Goal: Task Accomplishment & Management: Complete application form

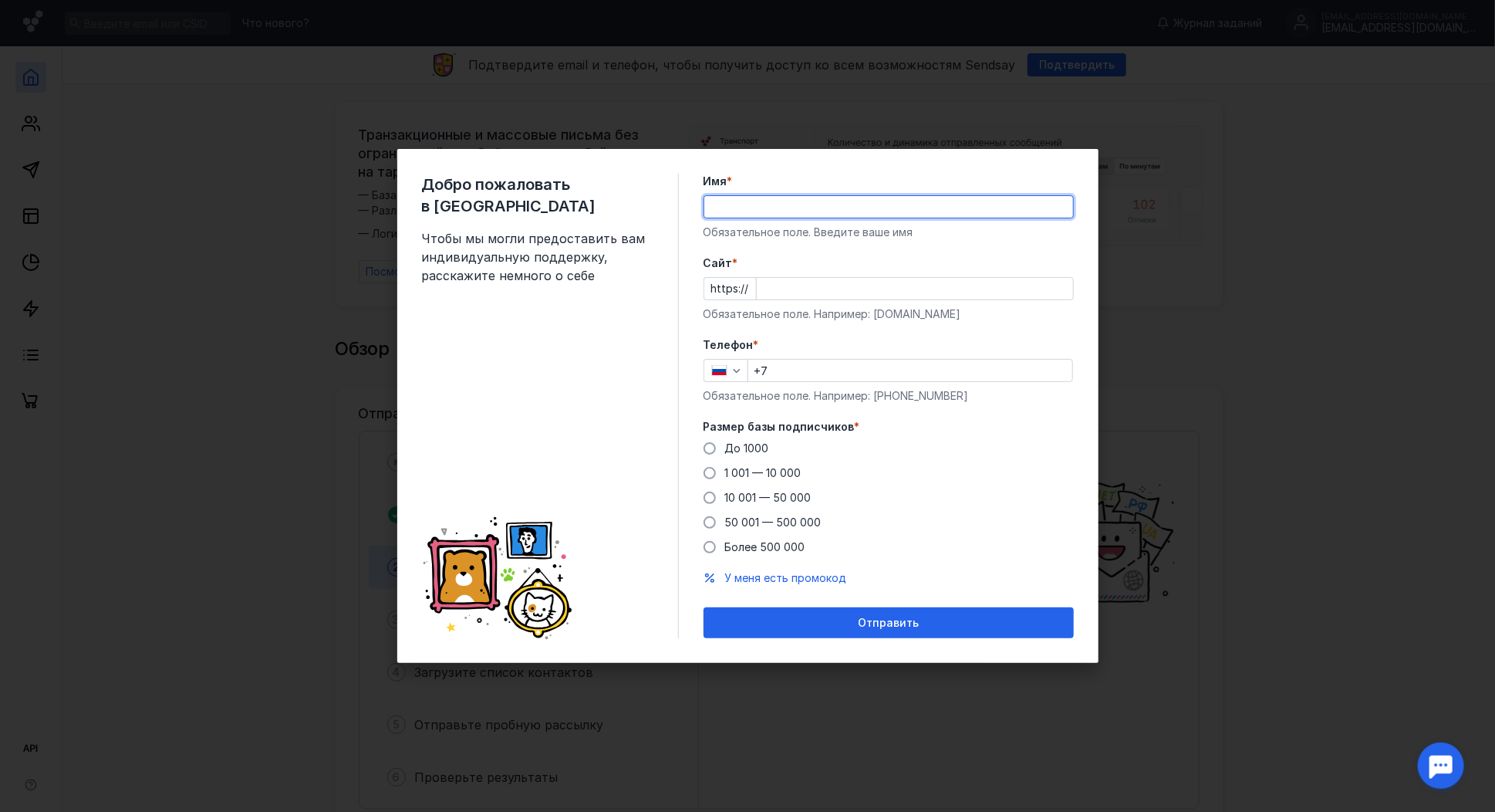
click at [767, 200] on input "Имя *" at bounding box center [889, 207] width 369 height 22
type input "F"
type input "[PERSON_NAME]"
click at [781, 290] on input "Cайт *" at bounding box center [914, 288] width 316 height 22
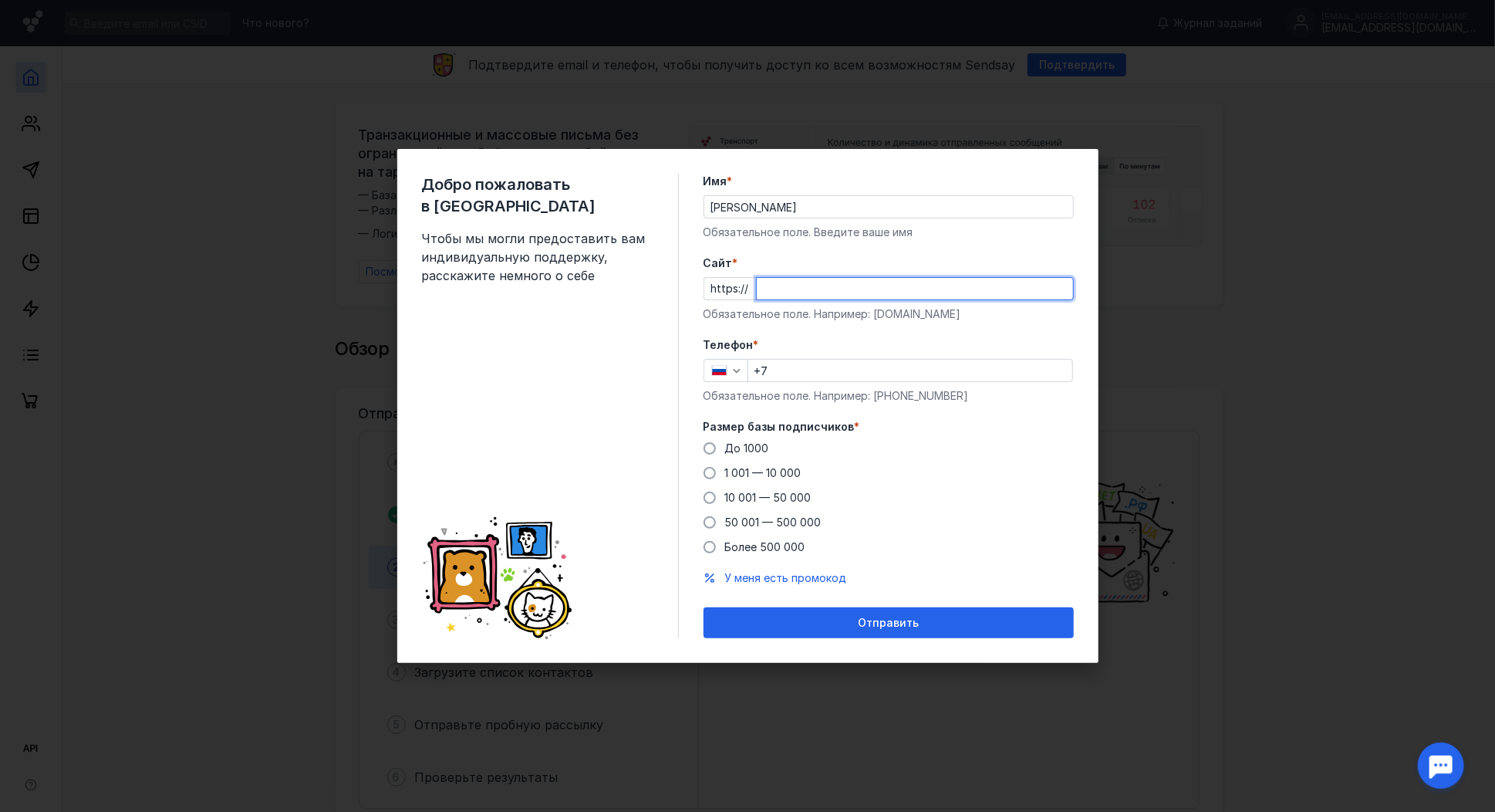
paste input "[DOMAIN_NAME][URL]"
type input "[DOMAIN_NAME]"
click at [799, 369] on input "+7" at bounding box center [910, 370] width 324 height 22
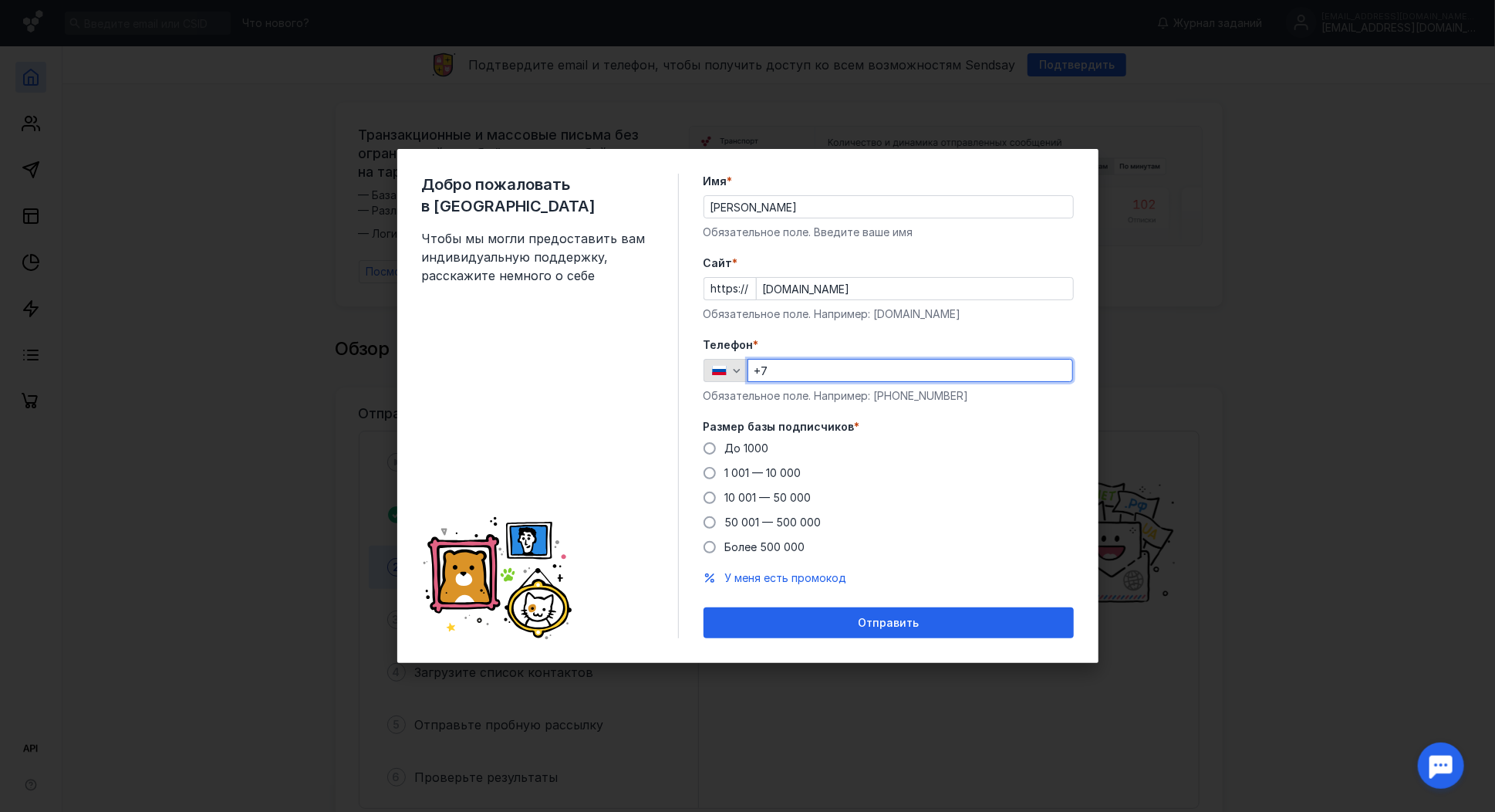
drag, startPoint x: 797, startPoint y: 367, endPoint x: 744, endPoint y: 368, distance: 53.0
click at [744, 368] on div "+7" at bounding box center [889, 370] width 370 height 23
paste input "89059468010"
click at [765, 368] on input "[PHONE_NUMBER]" at bounding box center [910, 370] width 324 height 22
drag, startPoint x: 690, startPoint y: 370, endPoint x: 562, endPoint y: 367, distance: 128.0
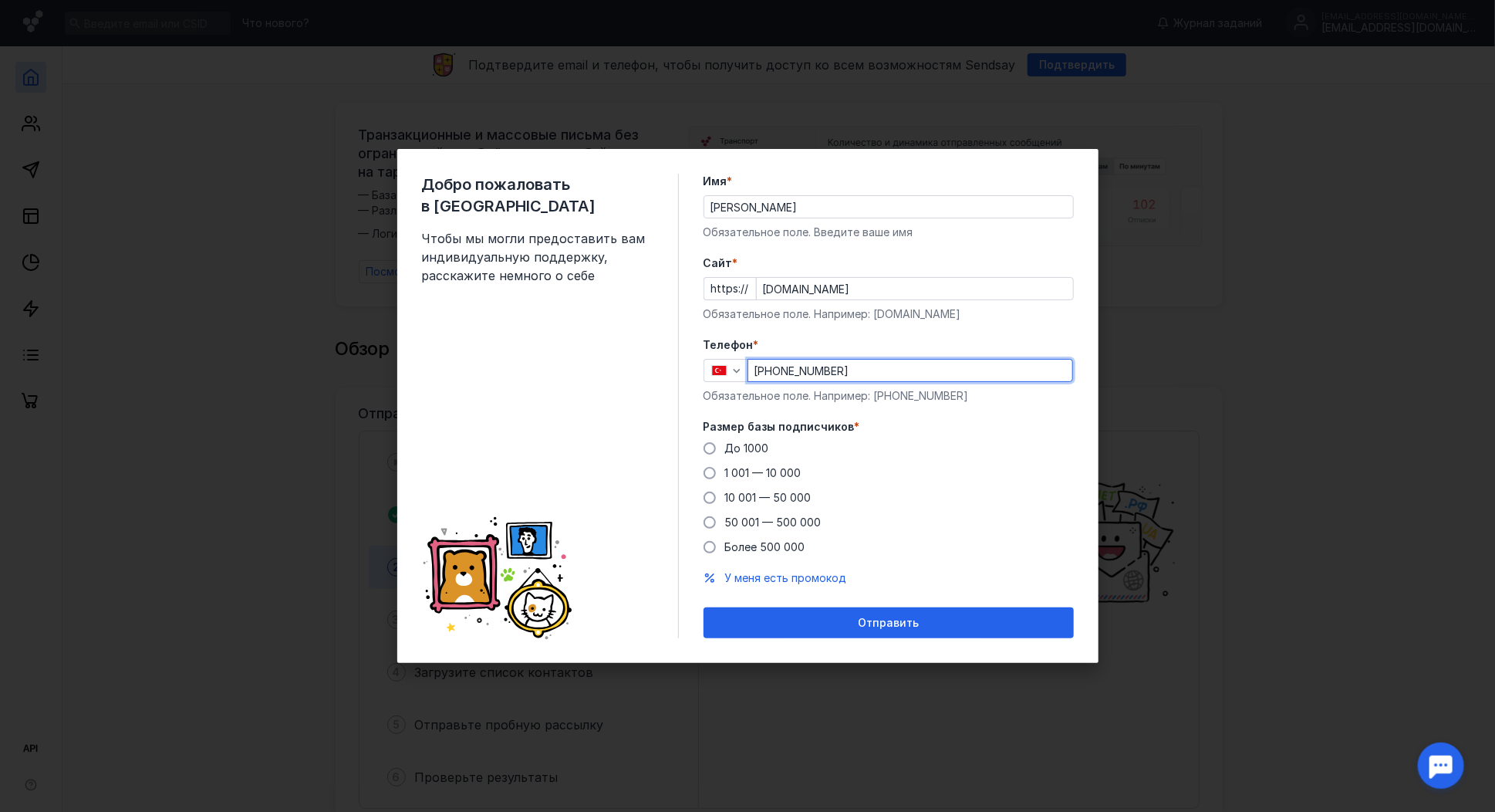
click at [562, 367] on div "Добро пожаловать в Sendsay Чтобы мы могли предоставить вам индивидуальную подде…" at bounding box center [748, 406] width 701 height 514
paste input "[PHONE_NUMBER]"
type input "[PHONE_NUMBER]"
click at [714, 473] on span at bounding box center [710, 473] width 13 height 13
click at [0, 0] on input "1 001 — 10 000" at bounding box center [0, 0] width 0 height 0
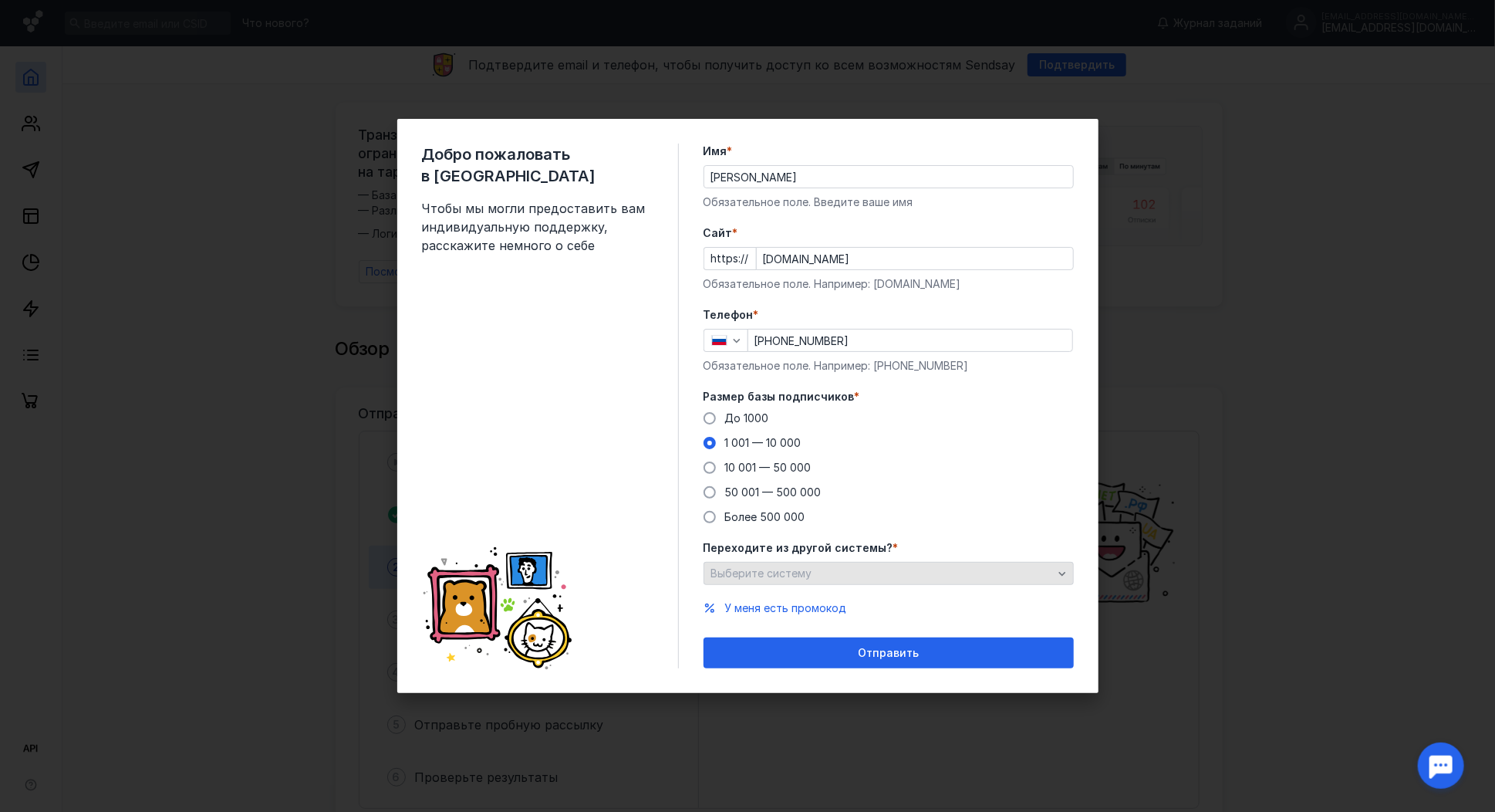
click at [835, 575] on div "Выберите систему" at bounding box center [882, 574] width 349 height 13
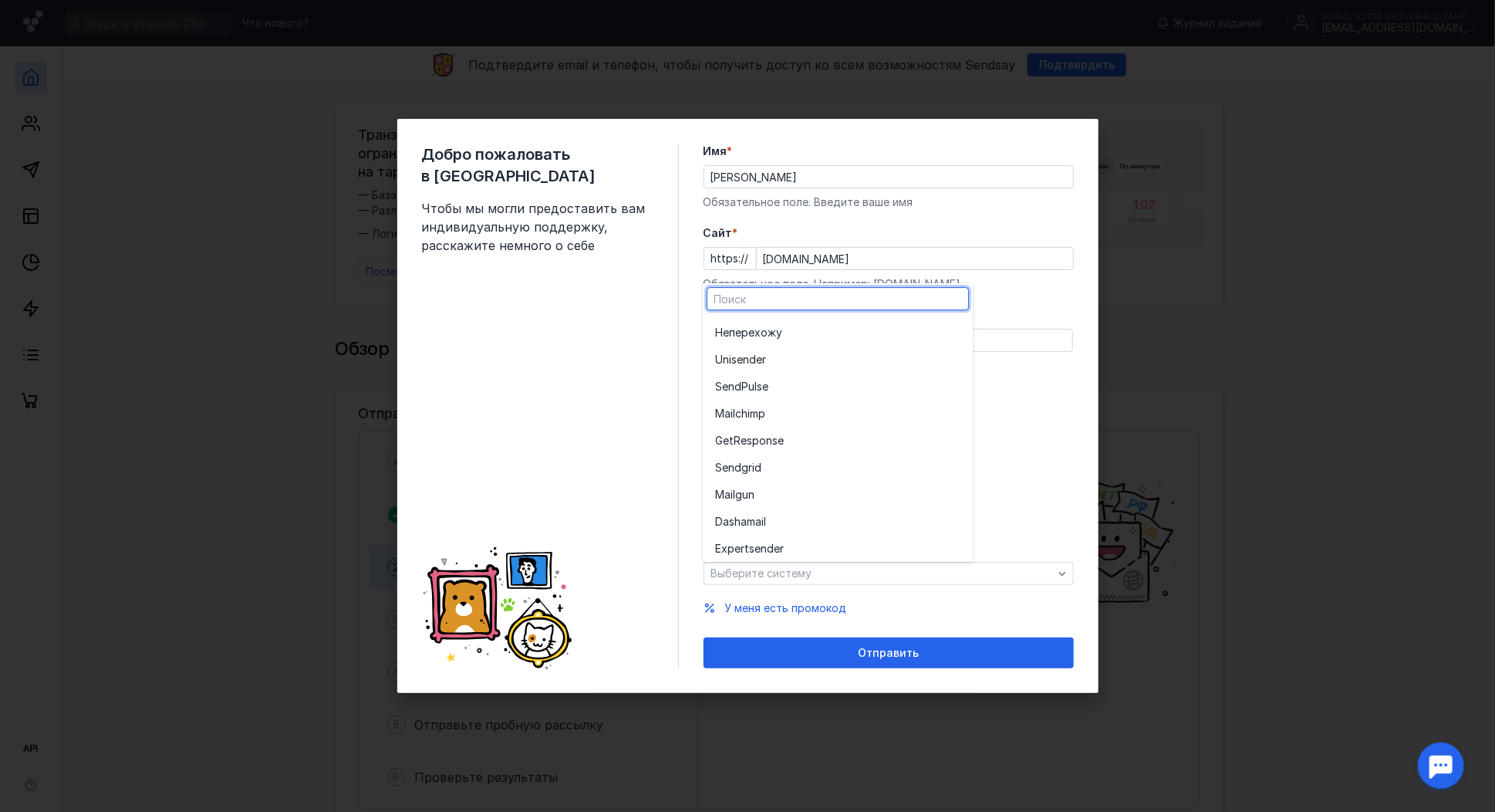
click at [1053, 443] on div "До [DATE] 1 001 — 10 000 10 001 — 50 000 50 001 — 500 000 Более 500 000" at bounding box center [889, 468] width 370 height 114
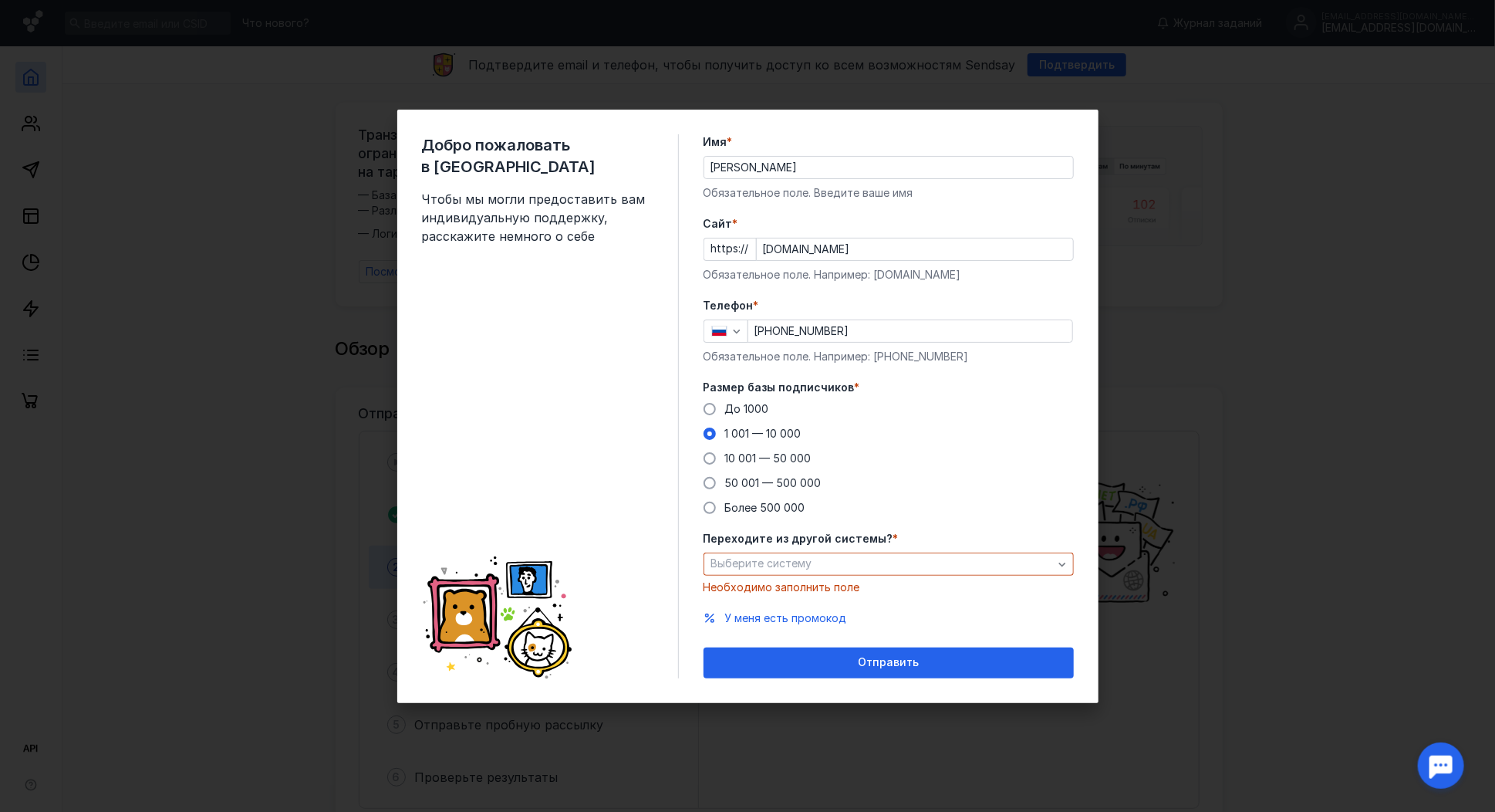
click at [626, 147] on span "Добро пожаловать в [GEOGRAPHIC_DATA]" at bounding box center [538, 156] width 231 height 44
copy span "Sendsay"
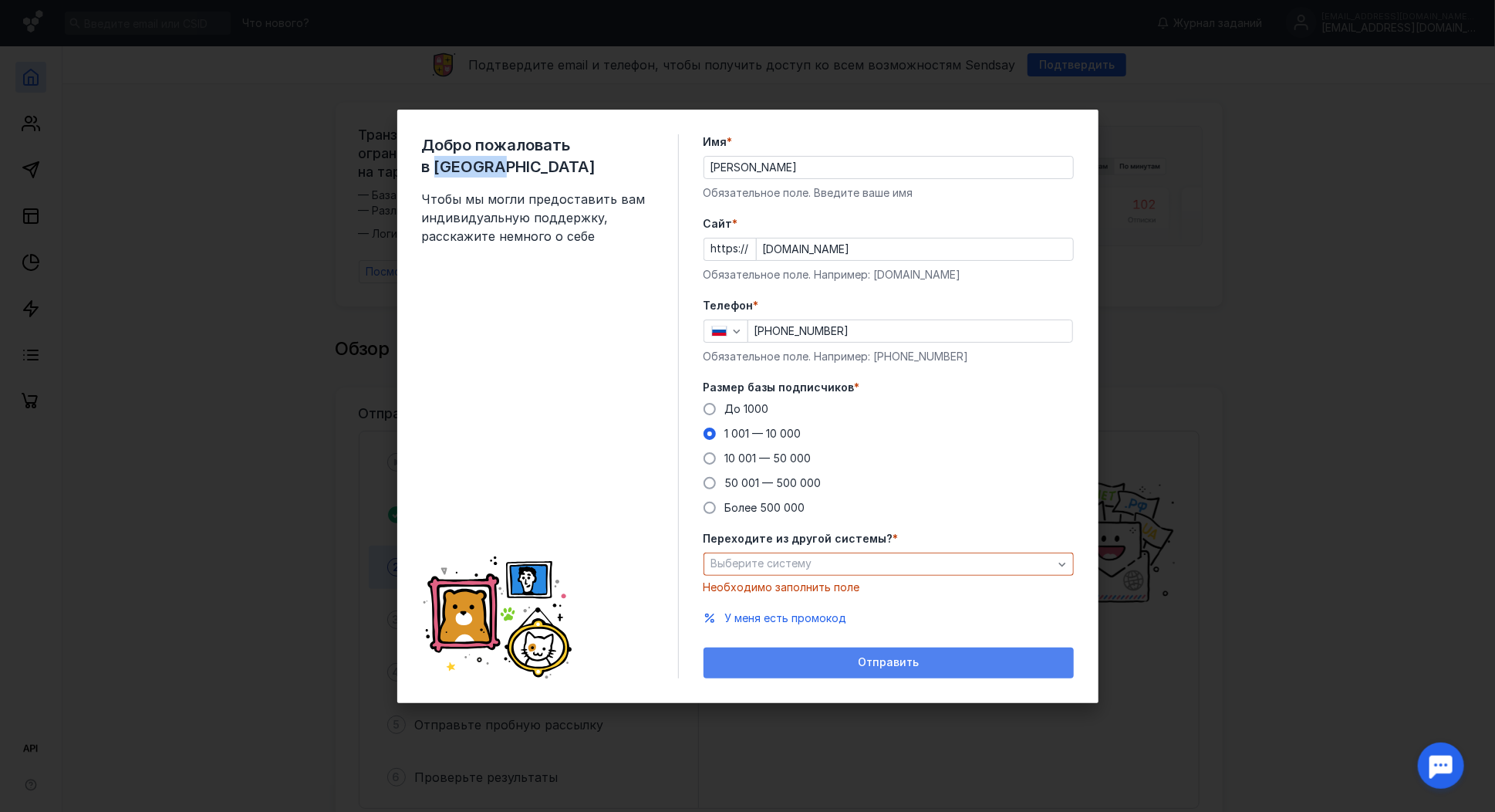
click at [835, 659] on div "Отправить" at bounding box center [889, 663] width 355 height 13
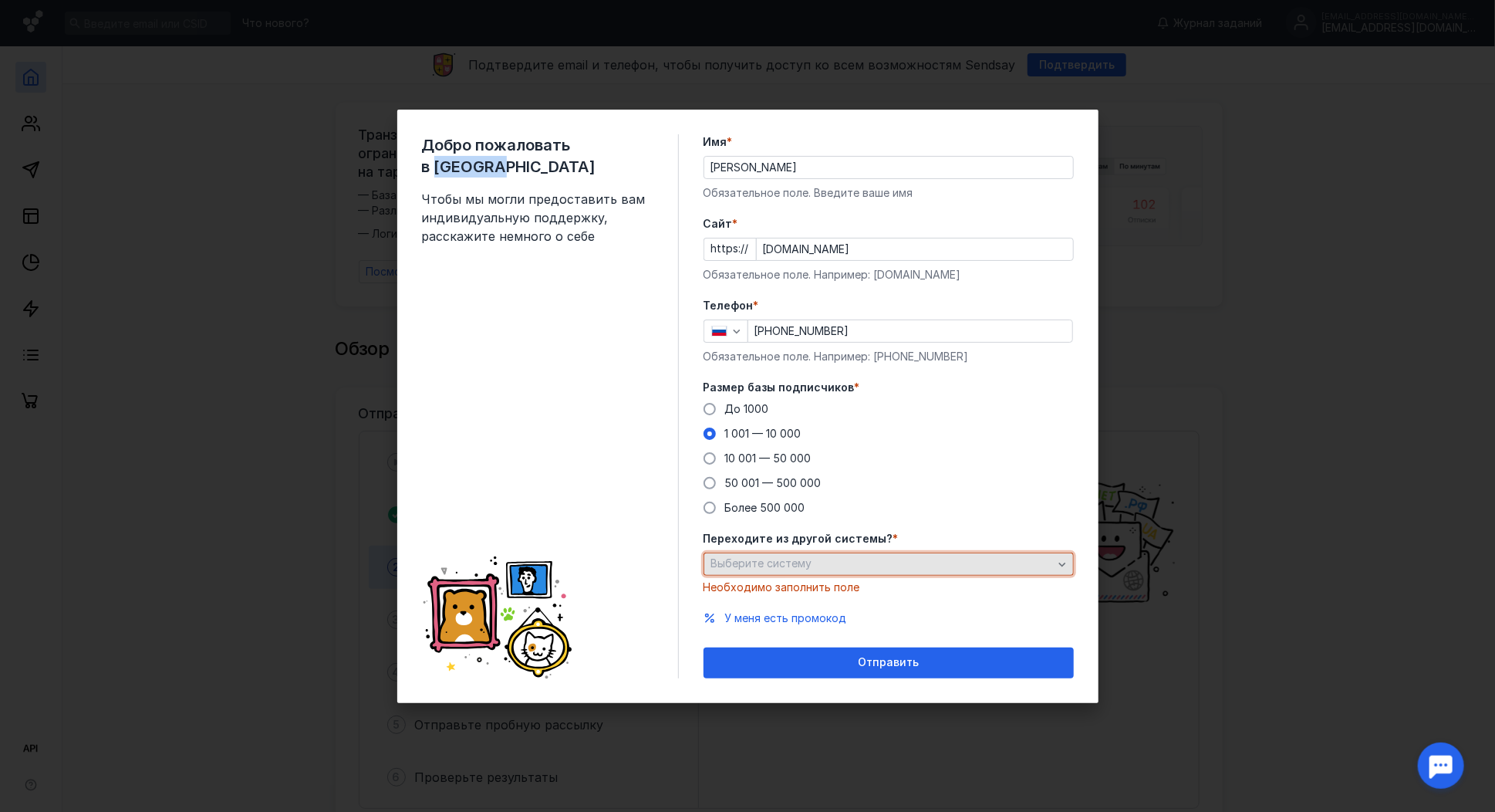
click at [813, 565] on div "Выберите систему" at bounding box center [882, 564] width 349 height 13
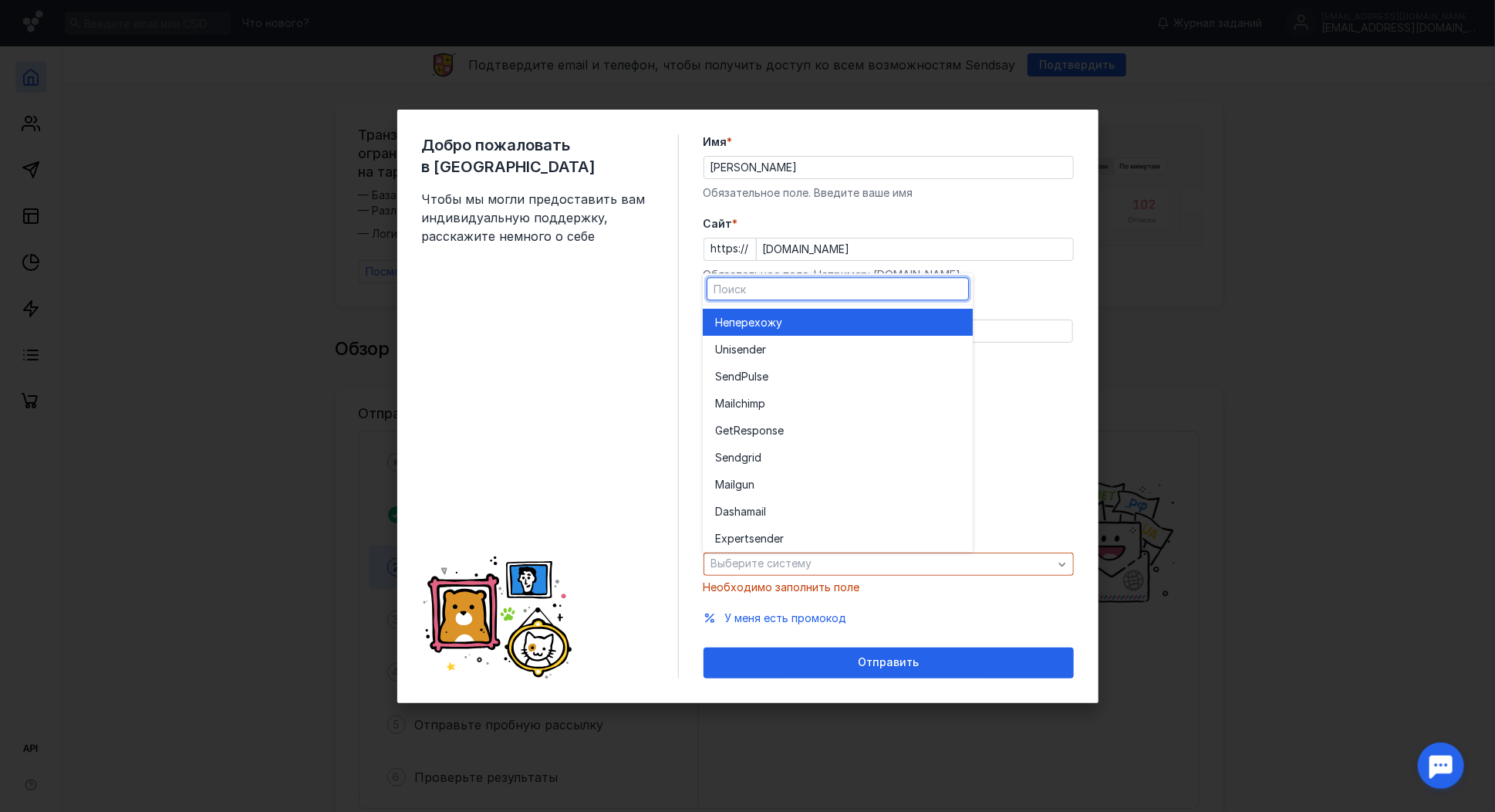
click at [769, 315] on span "перехожу" at bounding box center [756, 323] width 54 height 15
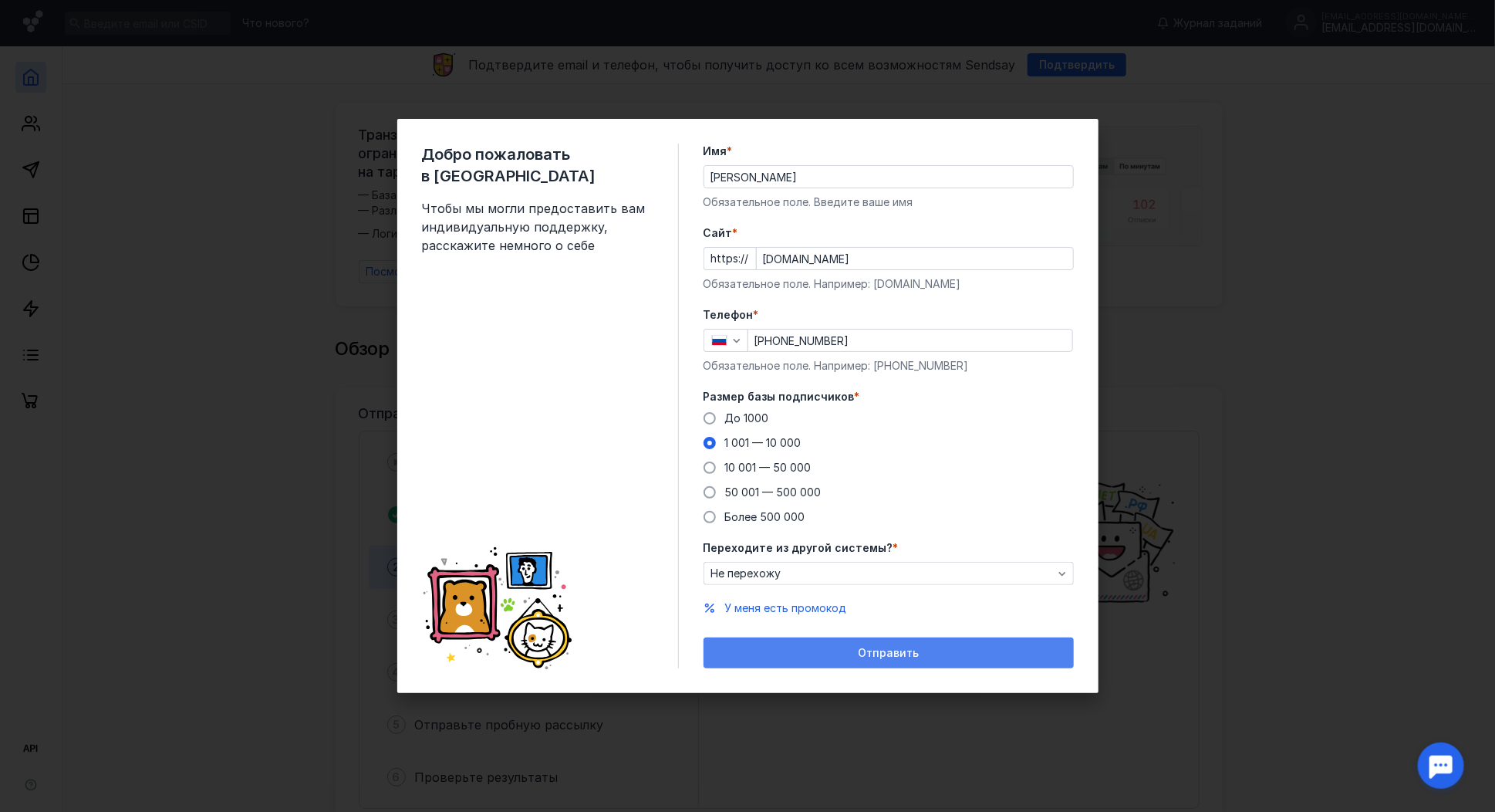
click at [846, 652] on div "Отправить" at bounding box center [889, 654] width 355 height 13
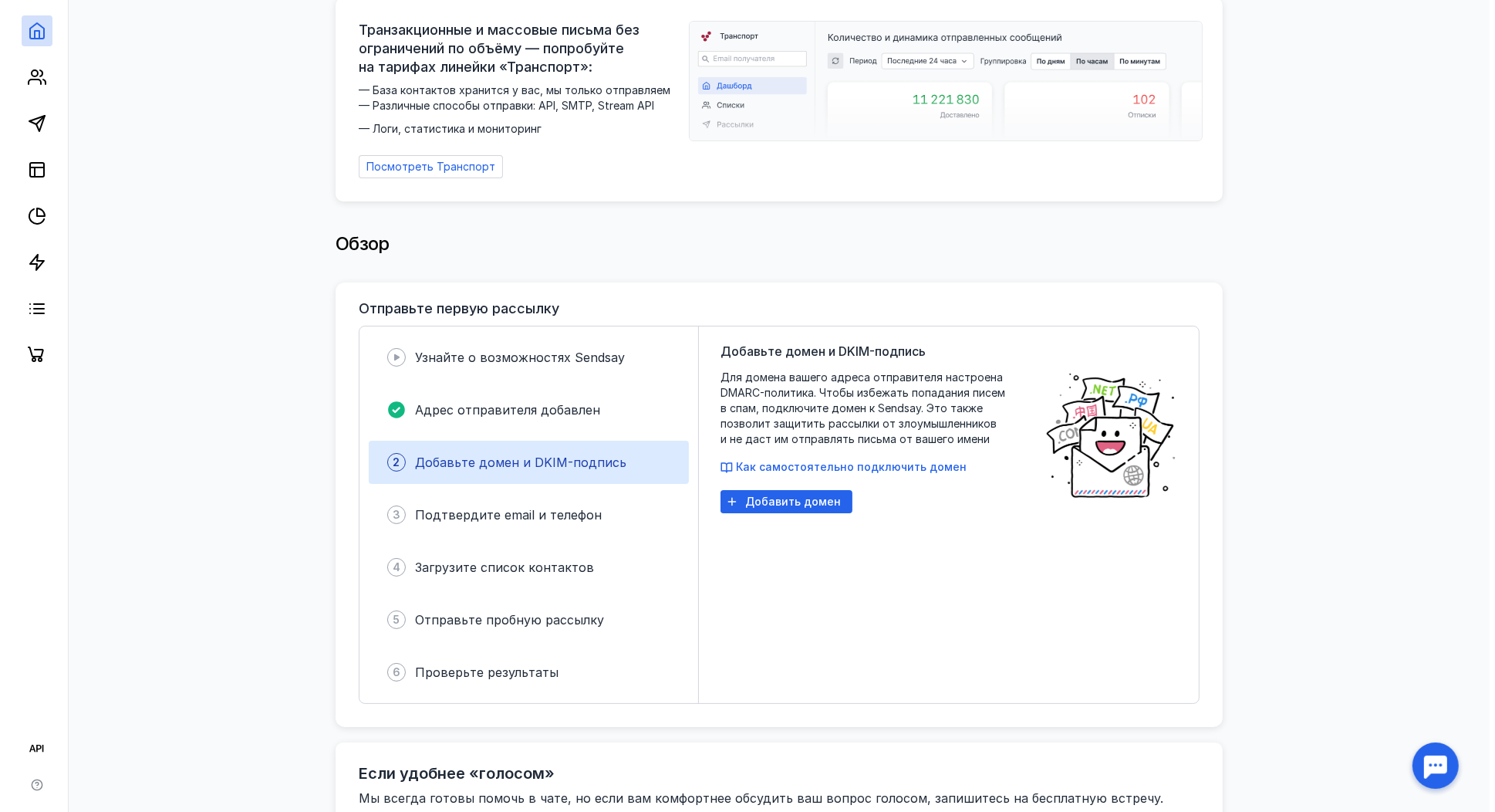
scroll to position [308, 0]
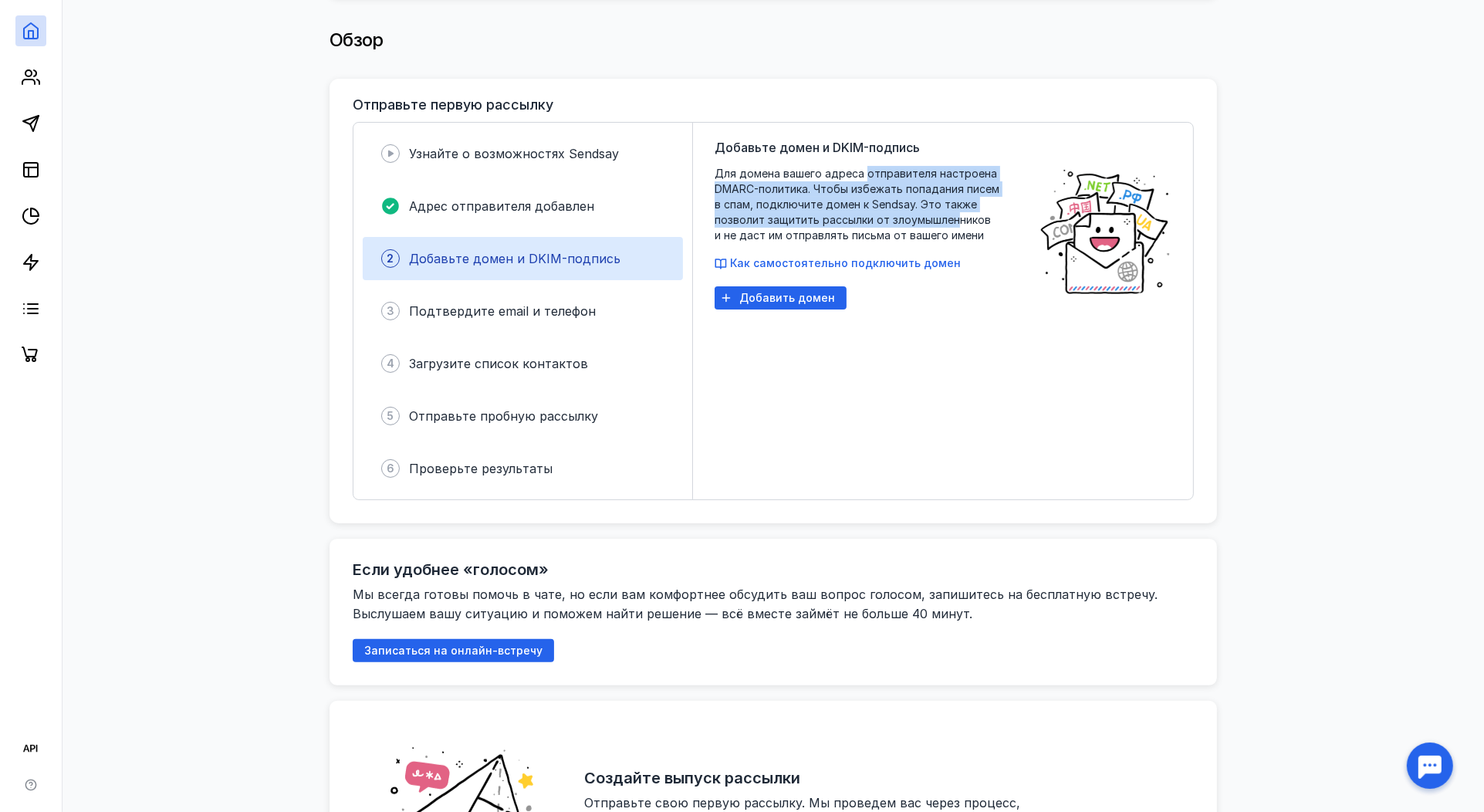
drag, startPoint x: 864, startPoint y: 167, endPoint x: 959, endPoint y: 219, distance: 108.3
click at [959, 219] on span "Для домена вашего адреса отправителя настроена DMARC-политика. Чтобы избежать п…" at bounding box center [869, 204] width 308 height 77
click at [934, 190] on span "Для домена вашего адреса отправителя настроена DMARC-политика. Чтобы избежать п…" at bounding box center [869, 204] width 308 height 77
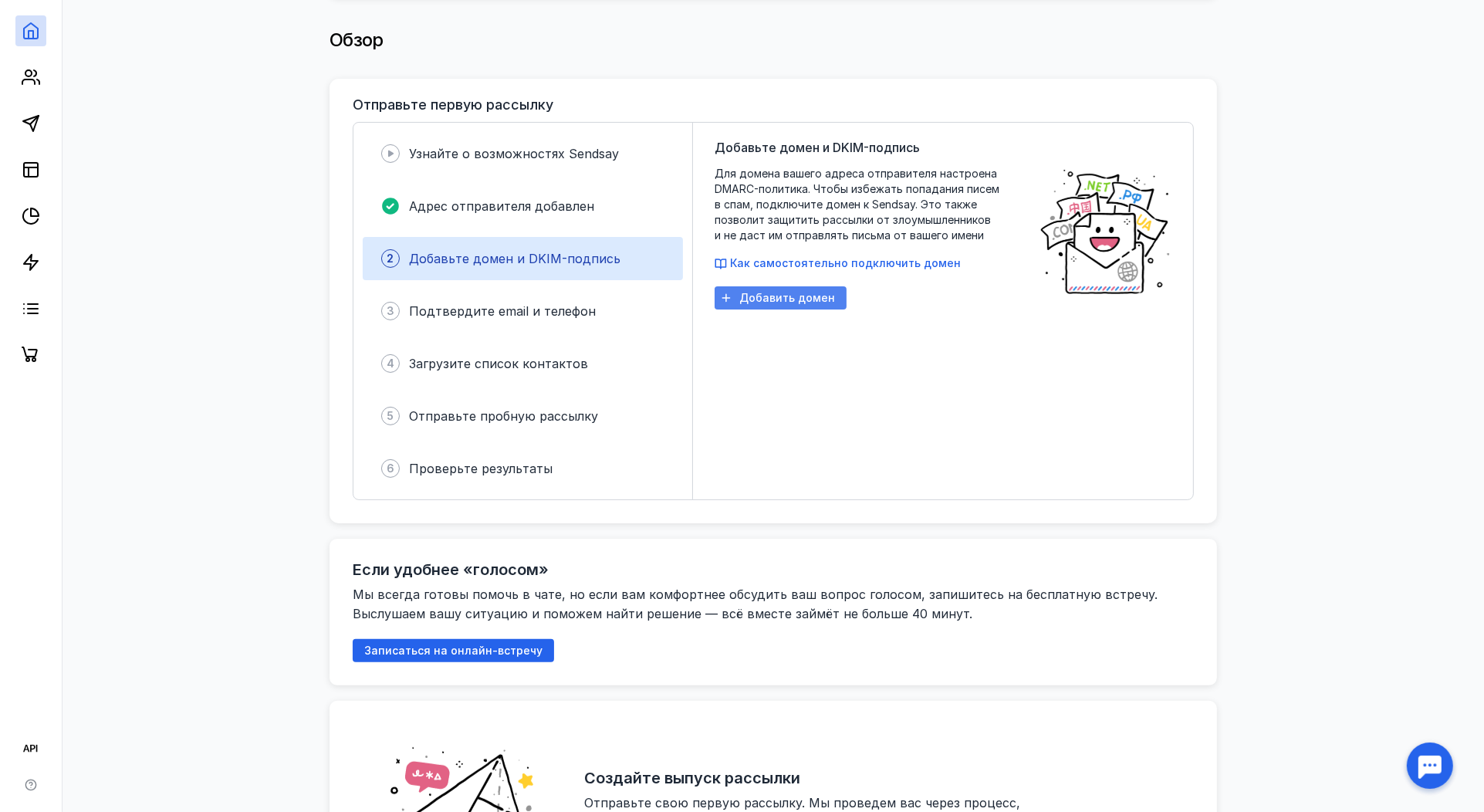
click at [794, 292] on span "Добавить домен" at bounding box center [787, 298] width 96 height 13
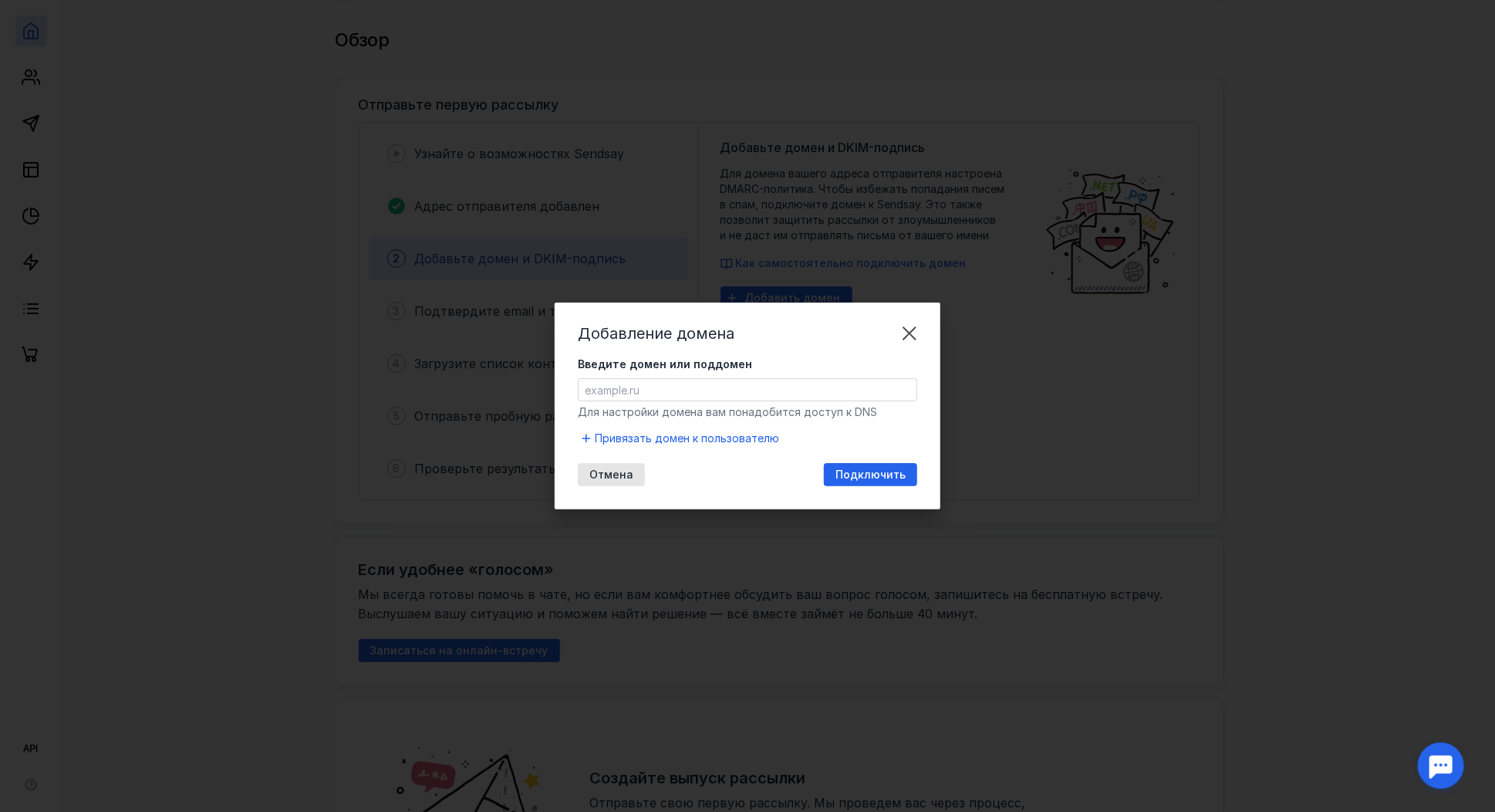
click at [737, 402] on form "Введите домен или поддомен Для настройки домена вам понадобится доступ к DNS Пр…" at bounding box center [748, 401] width 339 height 91
click at [737, 394] on input "Введите домен или поддомен" at bounding box center [748, 390] width 338 height 22
paste input "[DOMAIN_NAME][URL]"
type input "[DOMAIN_NAME]"
click at [871, 475] on span "Подключить" at bounding box center [871, 475] width 70 height 13
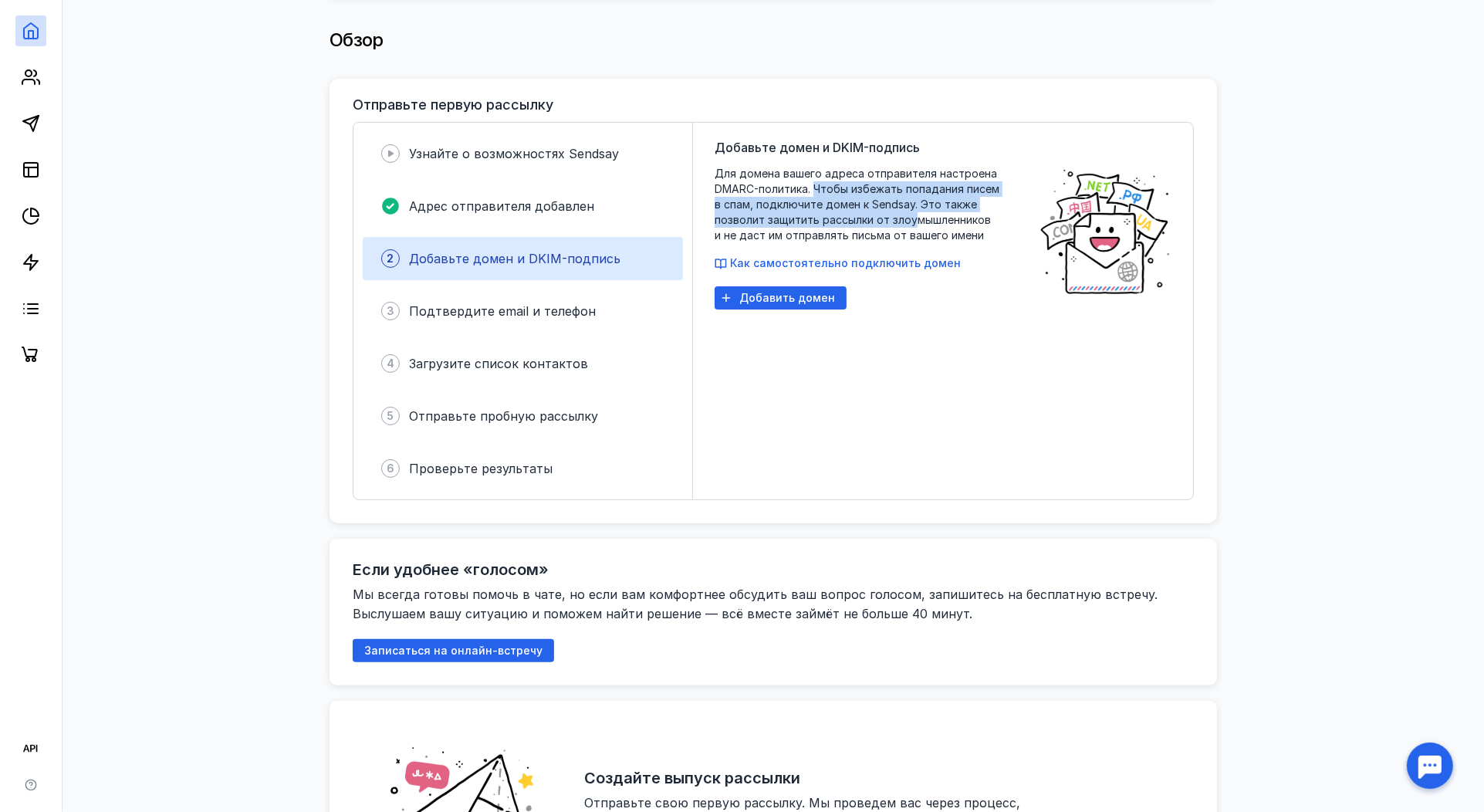
drag, startPoint x: 817, startPoint y: 179, endPoint x: 910, endPoint y: 210, distance: 98.0
click at [910, 210] on span "Для домена вашего адреса отправителя настроена DMARC-политика. Чтобы избежать п…" at bounding box center [869, 204] width 308 height 77
click at [902, 198] on span "Для домена вашего адреса отправителя настроена DMARC-политика. Чтобы избежать п…" at bounding box center [869, 204] width 308 height 77
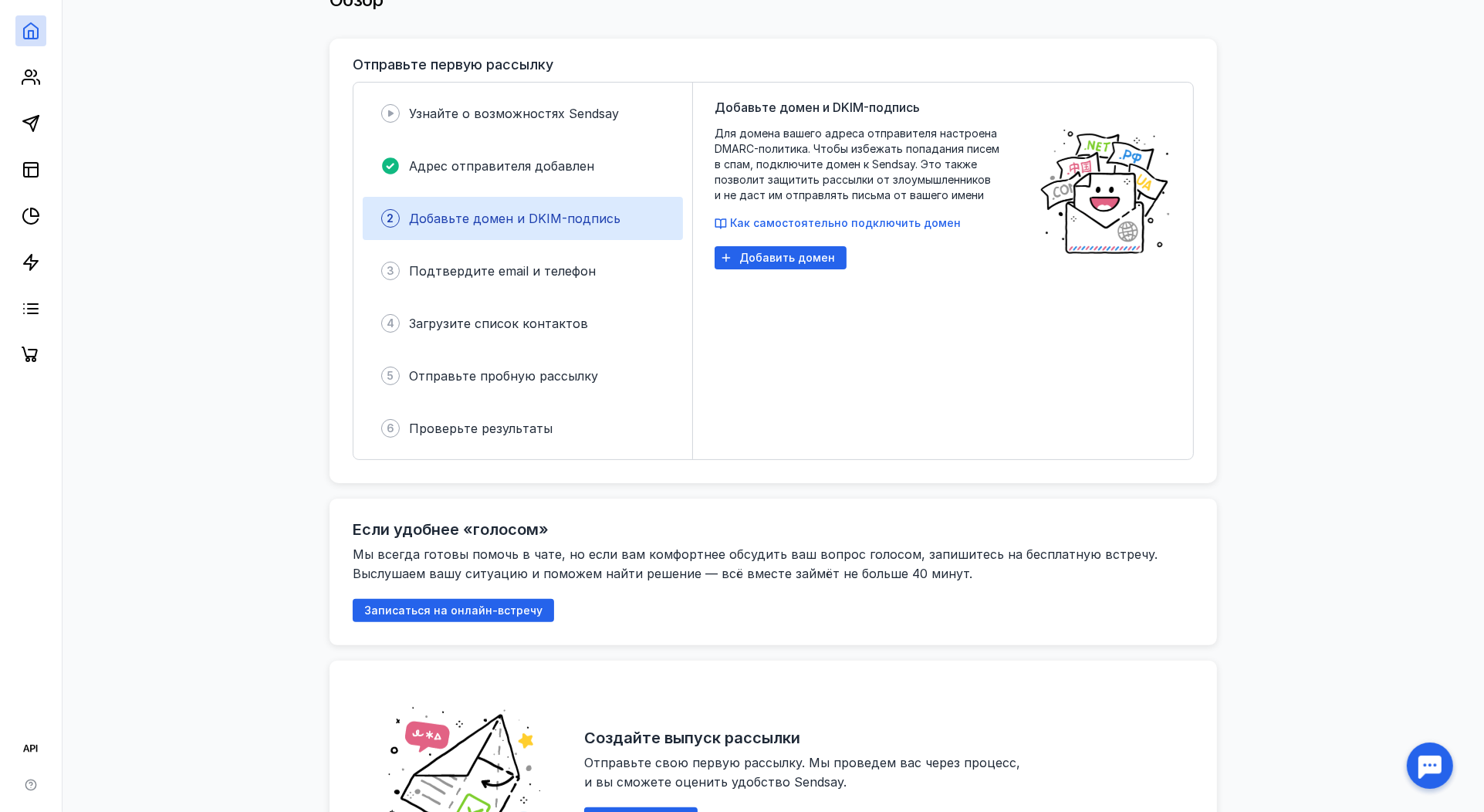
scroll to position [349, 0]
click at [892, 219] on span "Как самостоятельно подключить домен" at bounding box center [845, 222] width 230 height 13
click at [813, 251] on span "Добавить домен" at bounding box center [787, 257] width 96 height 13
click at [561, 272] on div "3 Подтвердите email и телефон" at bounding box center [523, 270] width 320 height 44
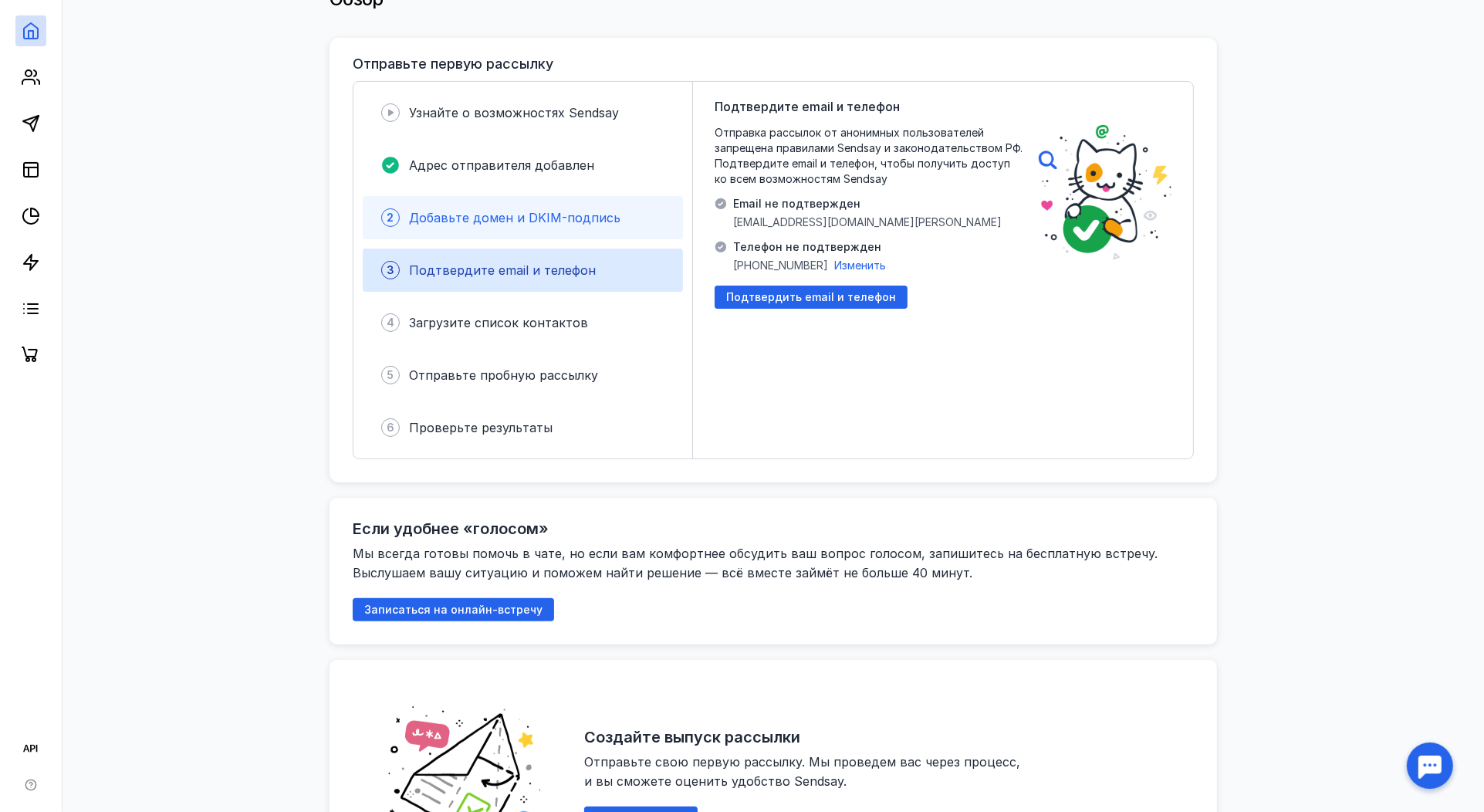
click at [539, 209] on span "Добавьте домен и DKIM-подпись" at bounding box center [514, 217] width 211 height 15
